Goal: Task Accomplishment & Management: Use online tool/utility

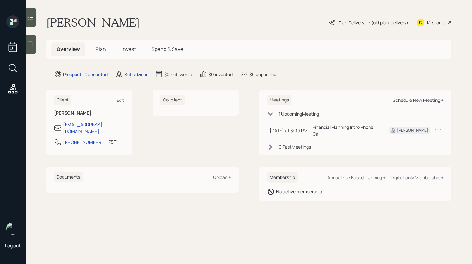
click at [420, 100] on div "Schedule New Meeting +" at bounding box center [418, 100] width 51 height 6
select select "round-[PERSON_NAME]"
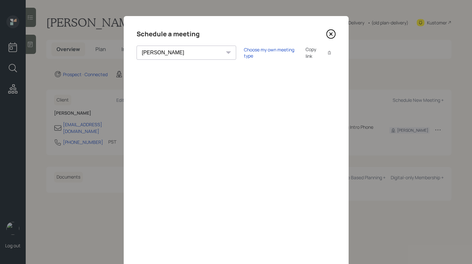
scroll to position [25, 0]
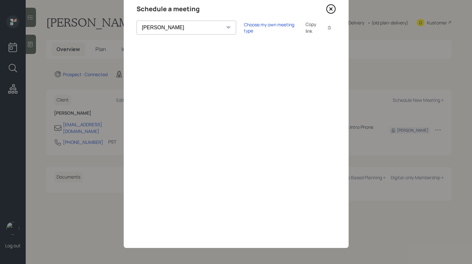
click at [333, 10] on icon at bounding box center [331, 9] width 10 height 10
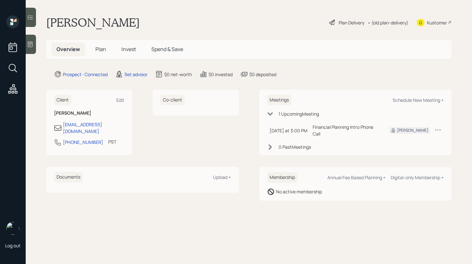
click at [26, 43] on div at bounding box center [31, 44] width 10 height 19
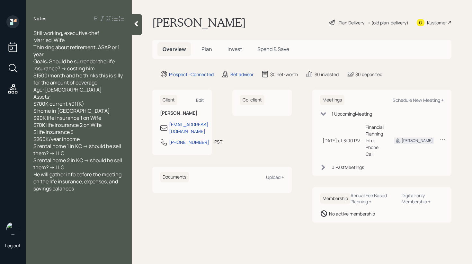
click at [137, 32] on div at bounding box center [137, 24] width 10 height 21
